Goal: Task Accomplishment & Management: Manage account settings

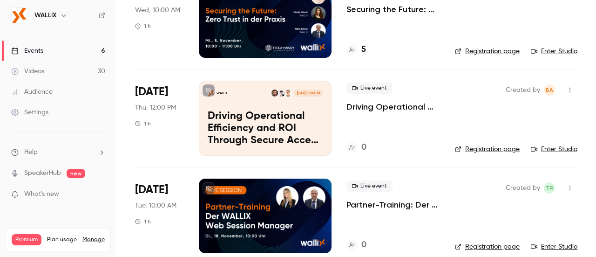
scroll to position [402, 0]
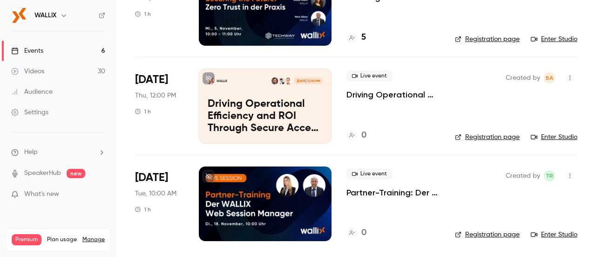
click at [376, 96] on p "Driving Operational Efficiency and ROI Through Secure Access Simplicity" at bounding box center [394, 94] width 94 height 11
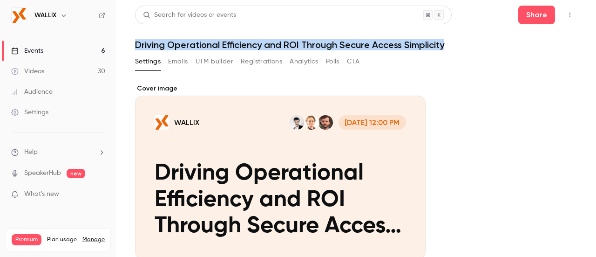
drag, startPoint x: 137, startPoint y: 45, endPoint x: 466, endPoint y: 45, distance: 329.0
click at [466, 45] on h1 "Driving Operational Efficiency and ROI Through Secure Access Simplicity" at bounding box center [356, 44] width 443 height 11
copy h1 "Driving Operational Efficiency and ROI Through Secure Access Simplicity"
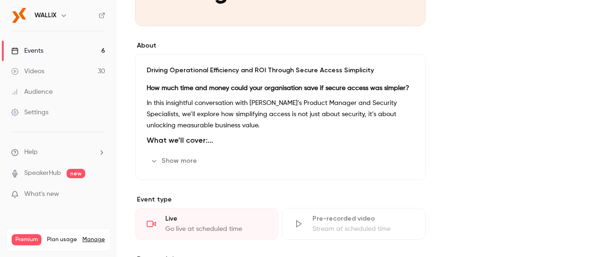
scroll to position [466, 0]
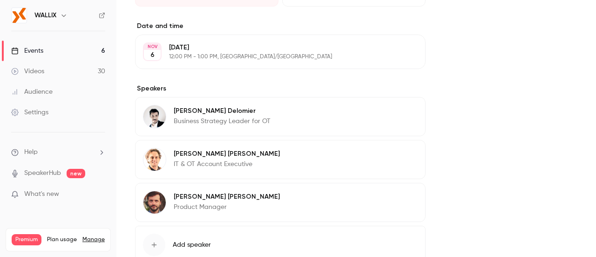
click at [391, 109] on icon "button" at bounding box center [391, 112] width 7 height 7
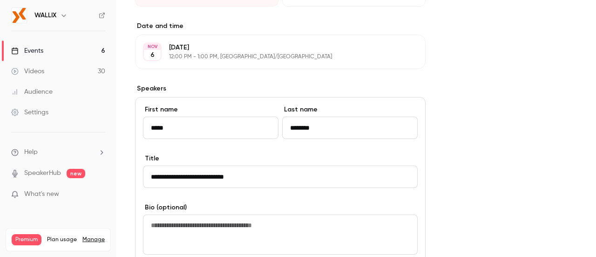
drag, startPoint x: 280, startPoint y: 173, endPoint x: 46, endPoint y: 173, distance: 233.9
click at [46, 173] on div "WALLIX Events 6 Videos 30 Audience Settings Help SpeakerHub new What's new Prem…" at bounding box center [298, 128] width 596 height 257
type input "**********"
click at [478, 164] on div "About Driving Operational Efficiency and ROI Through Secure Access Simplicity H…" at bounding box center [356, 82] width 443 height 929
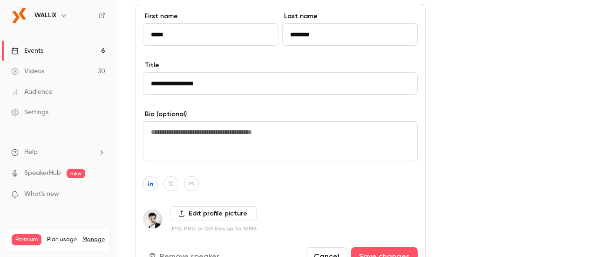
scroll to position [606, 0]
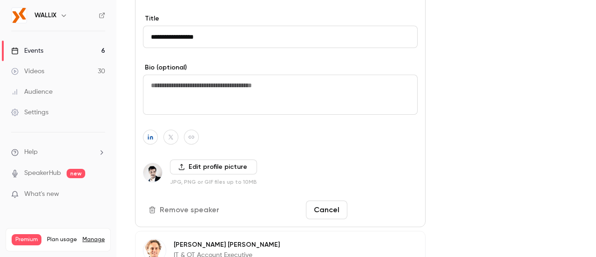
click at [383, 205] on button "Save changes" at bounding box center [384, 209] width 67 height 19
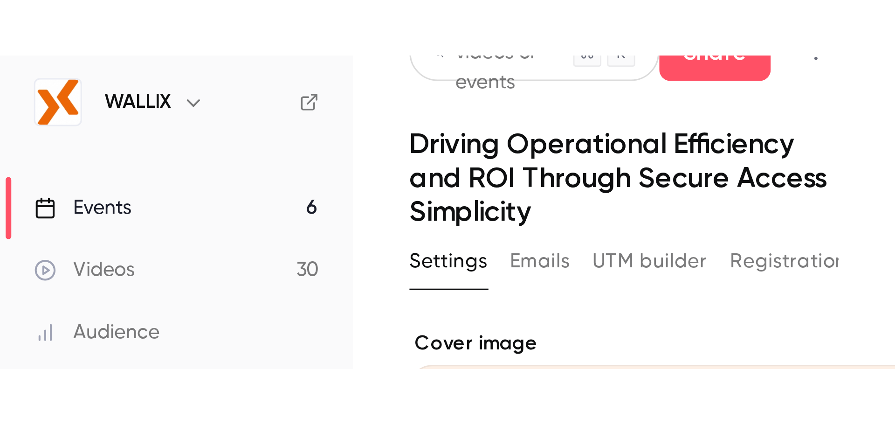
scroll to position [16, 0]
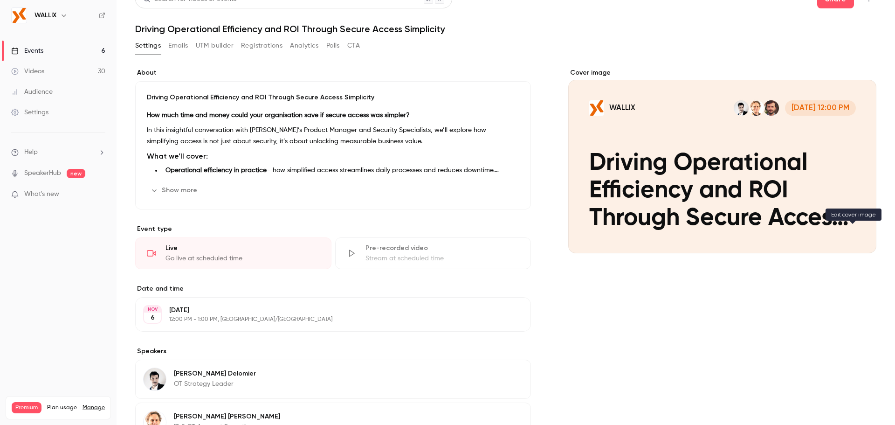
click at [596, 235] on icon "Cover image" at bounding box center [859, 236] width 10 height 7
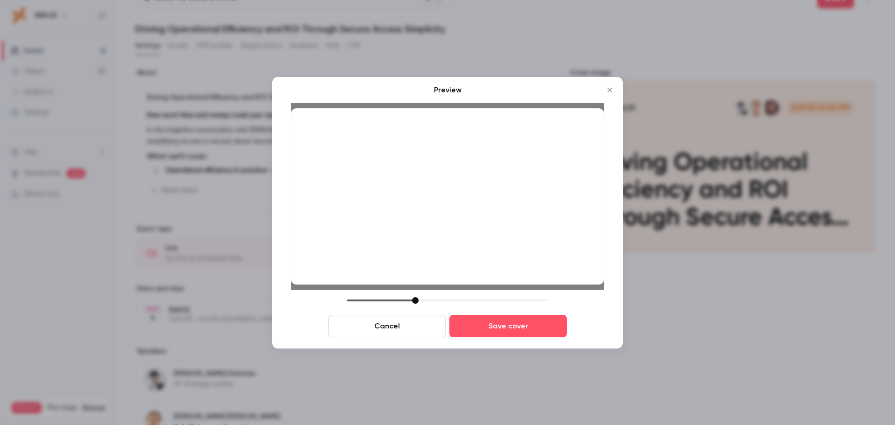
drag, startPoint x: 411, startPoint y: 302, endPoint x: 416, endPoint y: 306, distance: 6.3
click at [416, 256] on div "Cancel Save cover" at bounding box center [447, 317] width 313 height 40
click at [491, 256] on button "Save cover" at bounding box center [507, 326] width 117 height 22
